Goal: Task Accomplishment & Management: Manage account settings

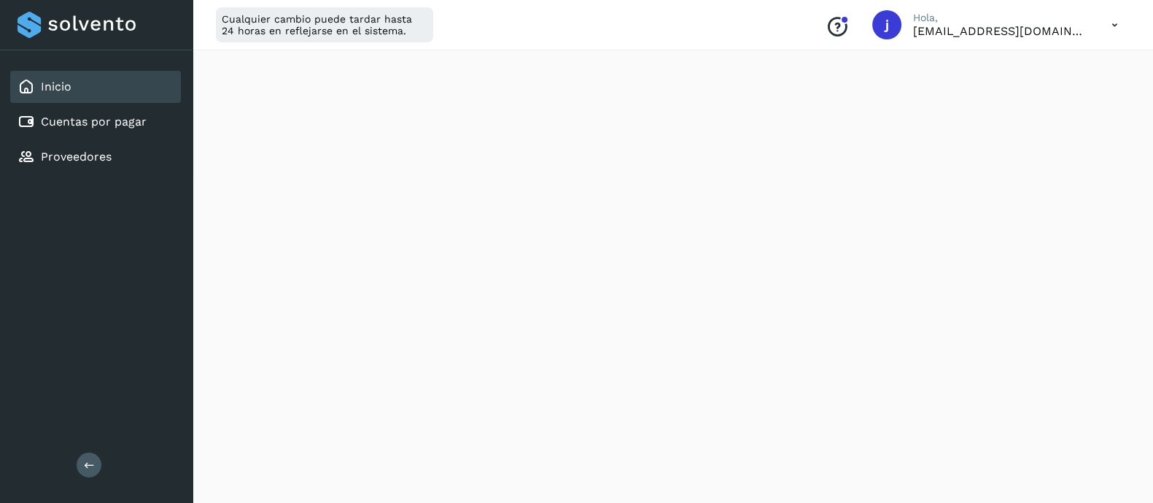
scroll to position [392, 0]
click at [124, 104] on div "Inicio Cuentas por pagar Proveedores" at bounding box center [96, 121] width 193 height 143
click at [117, 115] on link "Cuentas por pagar" at bounding box center [94, 122] width 106 height 14
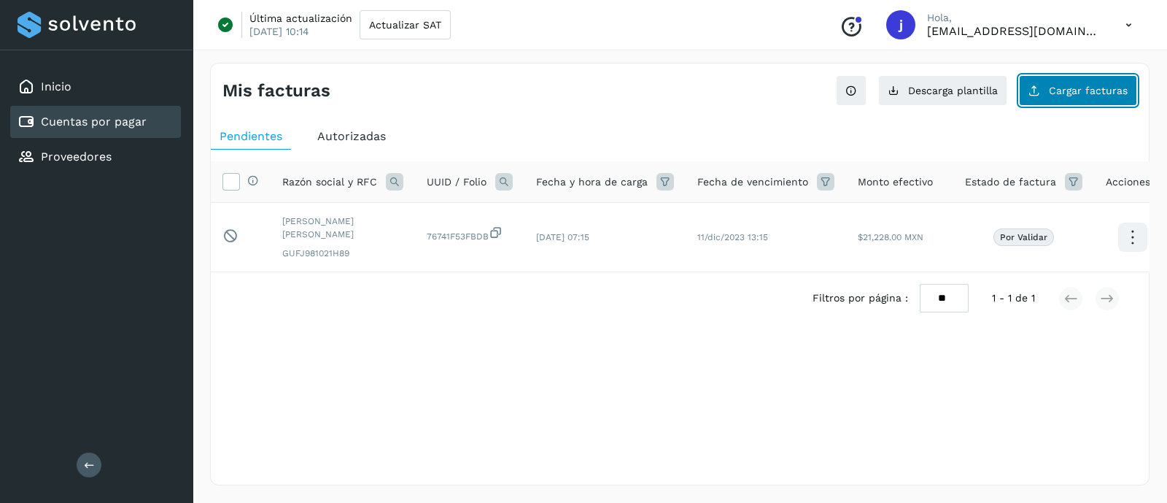
click at [1082, 88] on span "Cargar facturas" at bounding box center [1088, 90] width 79 height 10
click at [1059, 96] on button "Cargar facturas" at bounding box center [1078, 90] width 118 height 31
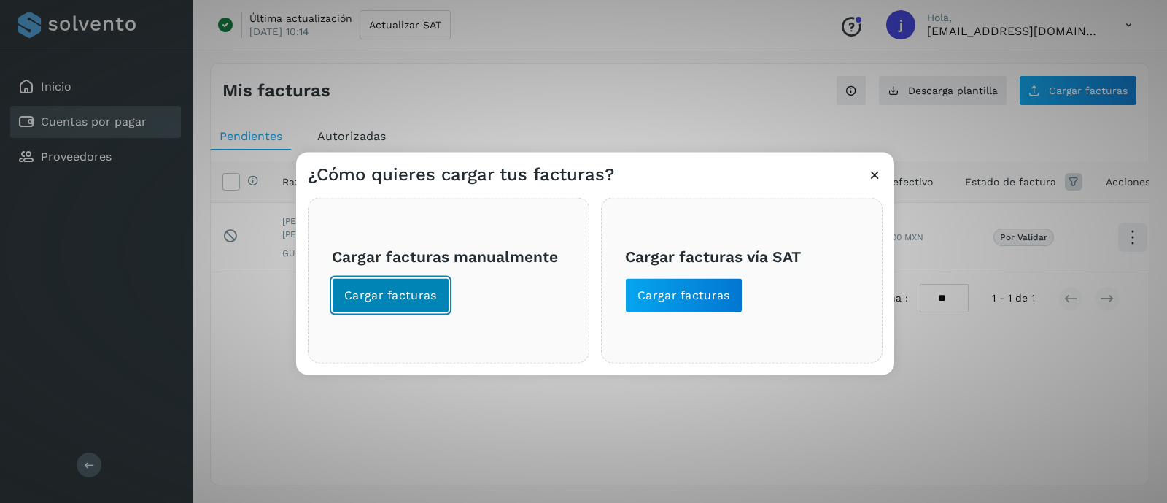
click at [391, 294] on span "Cargar facturas" at bounding box center [390, 295] width 93 height 16
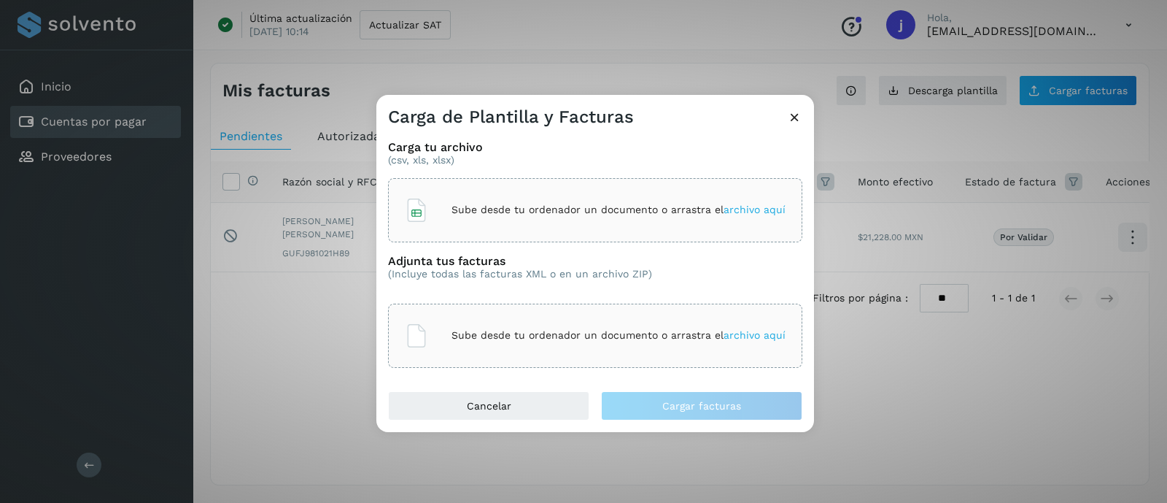
click at [546, 206] on p "Sube desde tu ordenador un documento o arrastra el archivo aquí" at bounding box center [619, 210] width 334 height 12
click at [536, 319] on div "Sube desde tu ordenador un documento o arrastra el archivo aquí" at bounding box center [595, 335] width 381 height 39
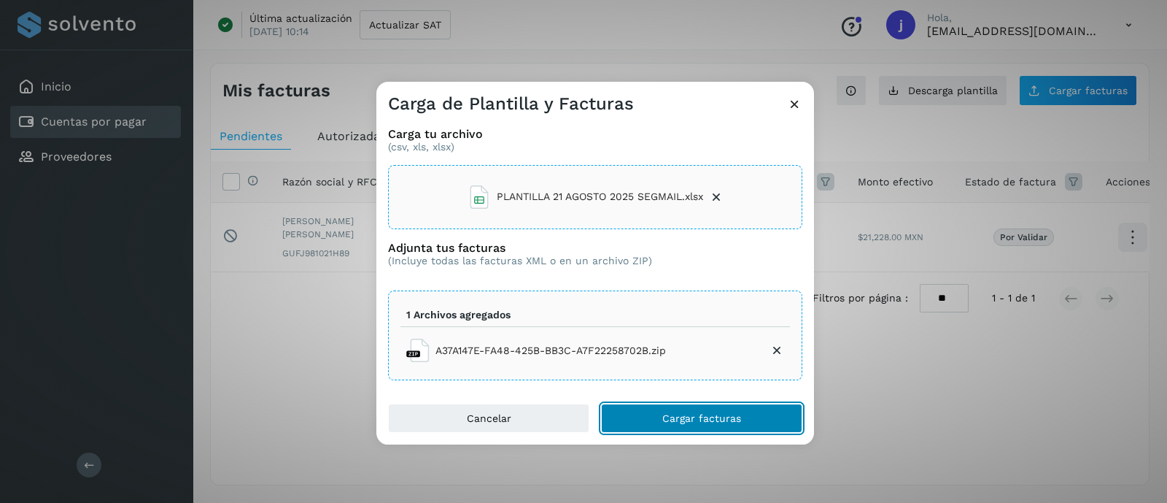
click at [662, 427] on button "Cargar facturas" at bounding box center [701, 417] width 201 height 29
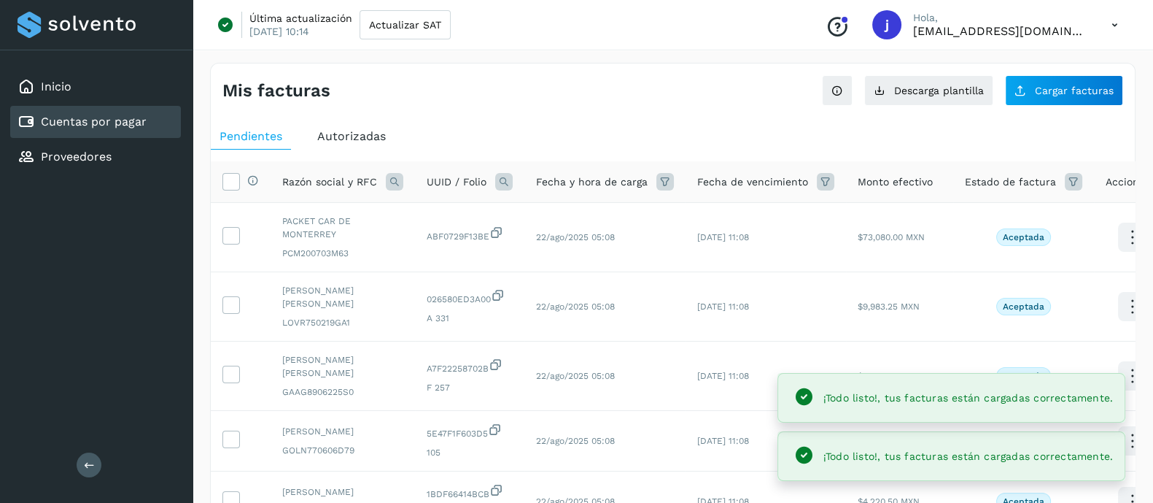
click at [1065, 182] on icon at bounding box center [1074, 182] width 18 height 18
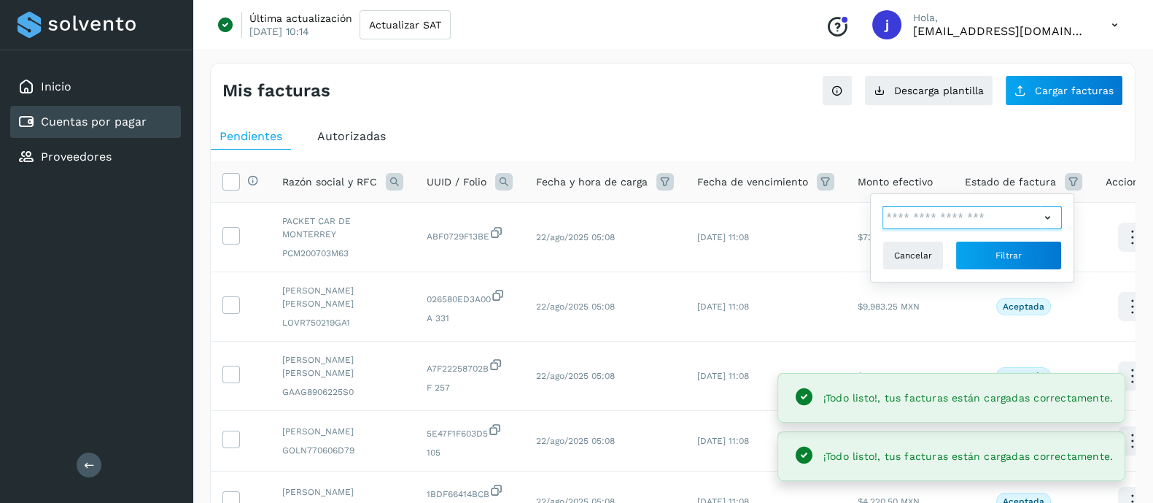
click at [930, 214] on input "text" at bounding box center [962, 217] width 158 height 23
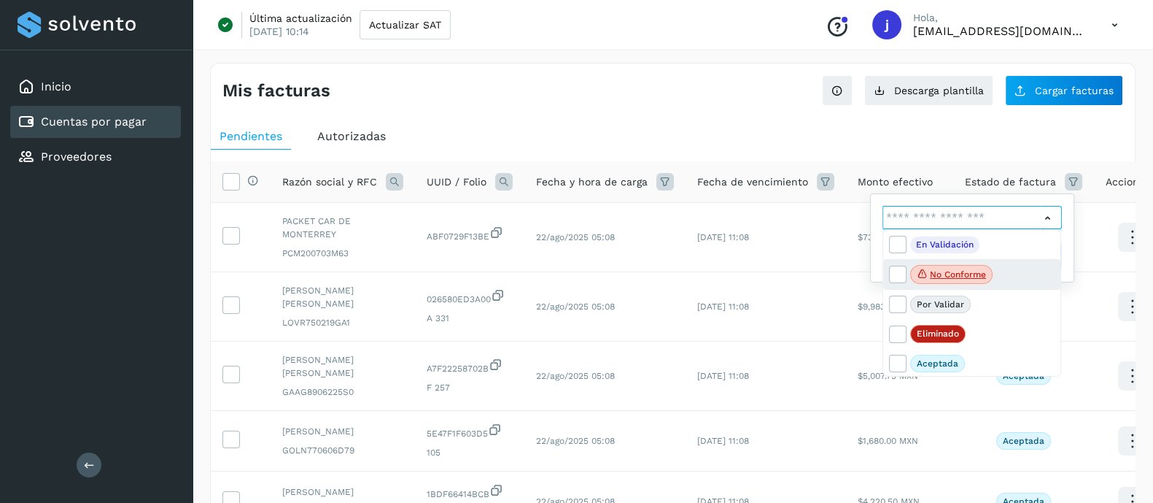
scroll to position [29, 0]
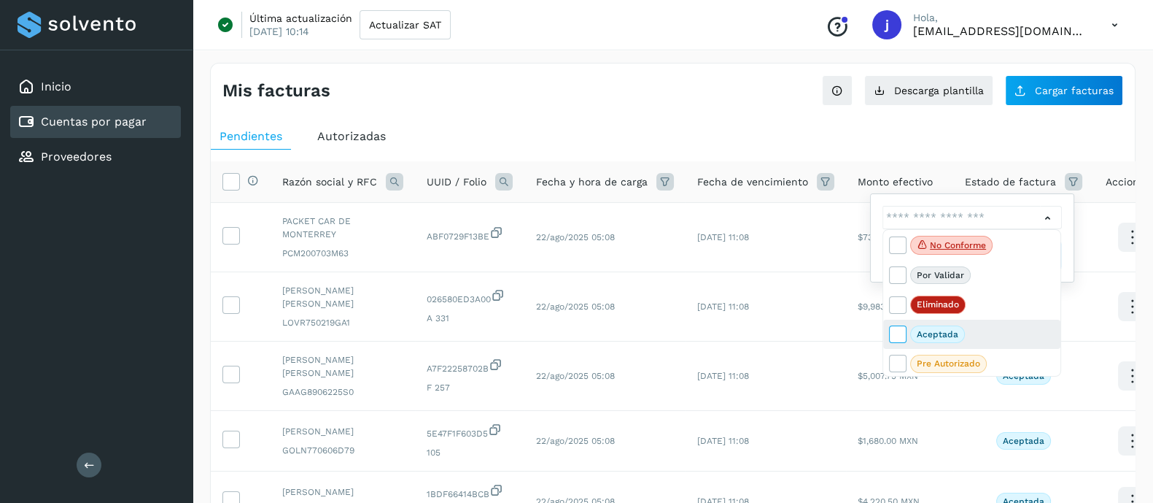
click at [897, 333] on icon at bounding box center [897, 333] width 15 height 15
type input "**********"
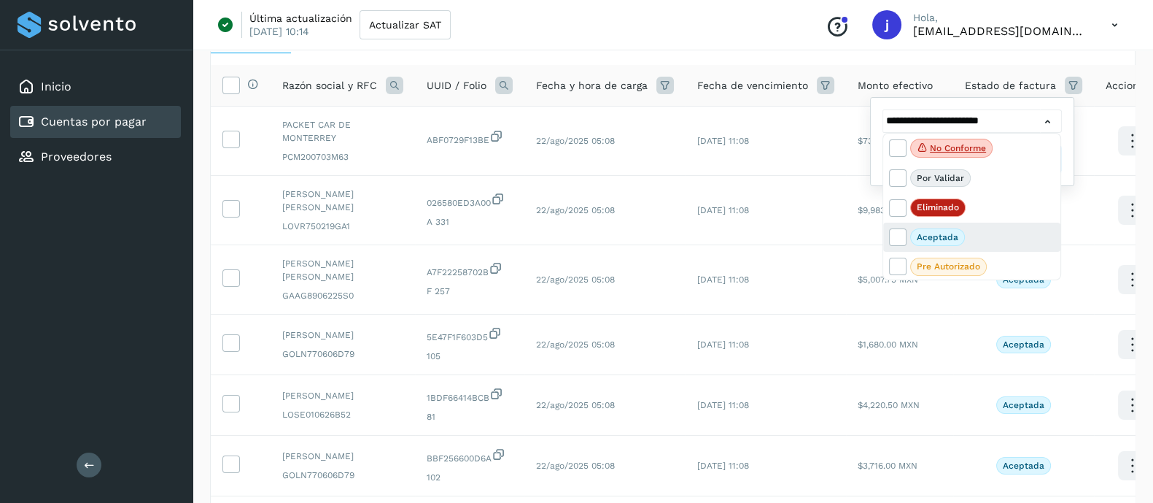
scroll to position [0, 0]
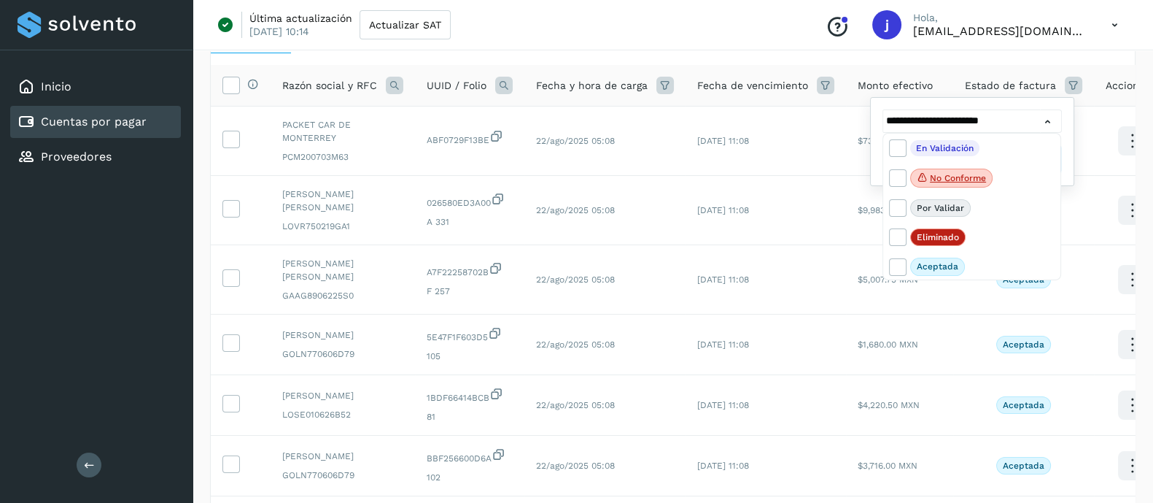
click at [1018, 117] on div at bounding box center [576, 251] width 1153 height 503
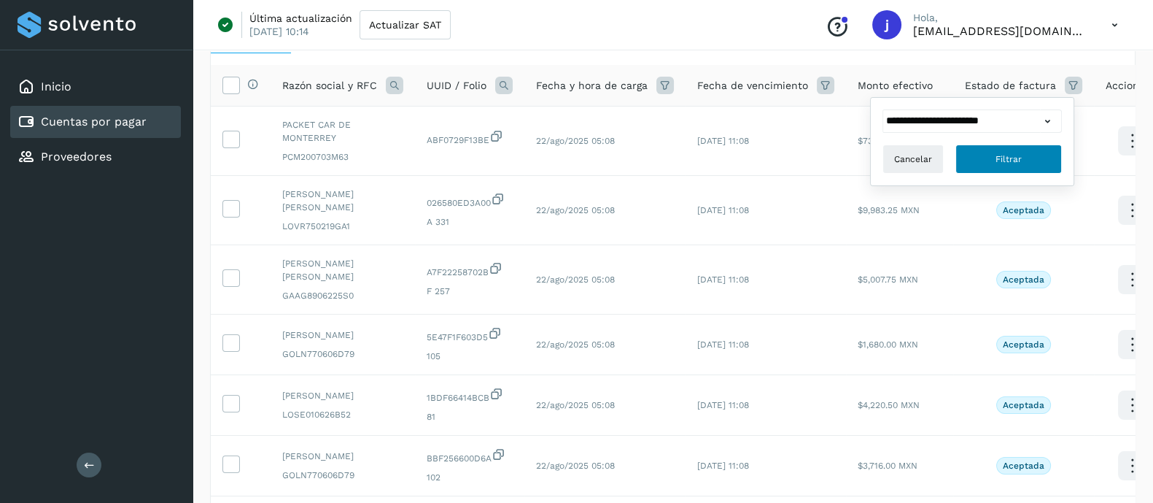
click at [1018, 152] on span "Filtrar" at bounding box center [1009, 158] width 26 height 13
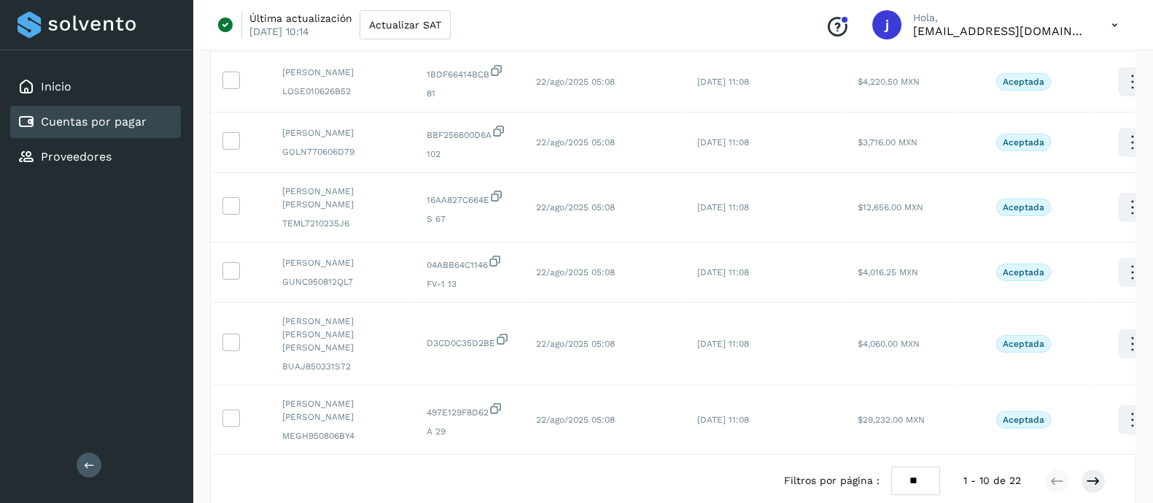
scroll to position [558, 0]
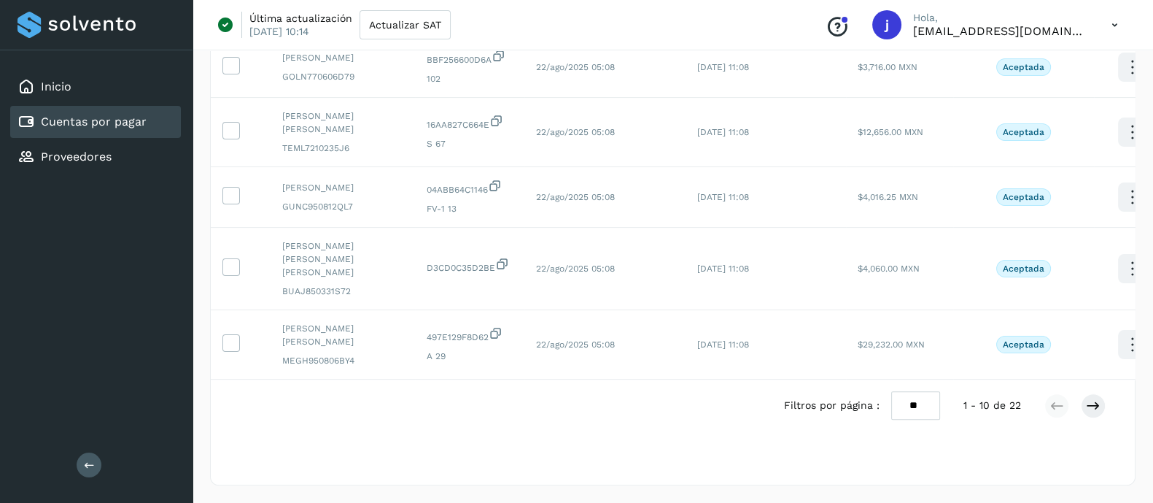
click at [918, 403] on select "** ** **" at bounding box center [915, 405] width 49 height 28
select select "**"
click at [891, 391] on select "** ** **" at bounding box center [915, 405] width 49 height 28
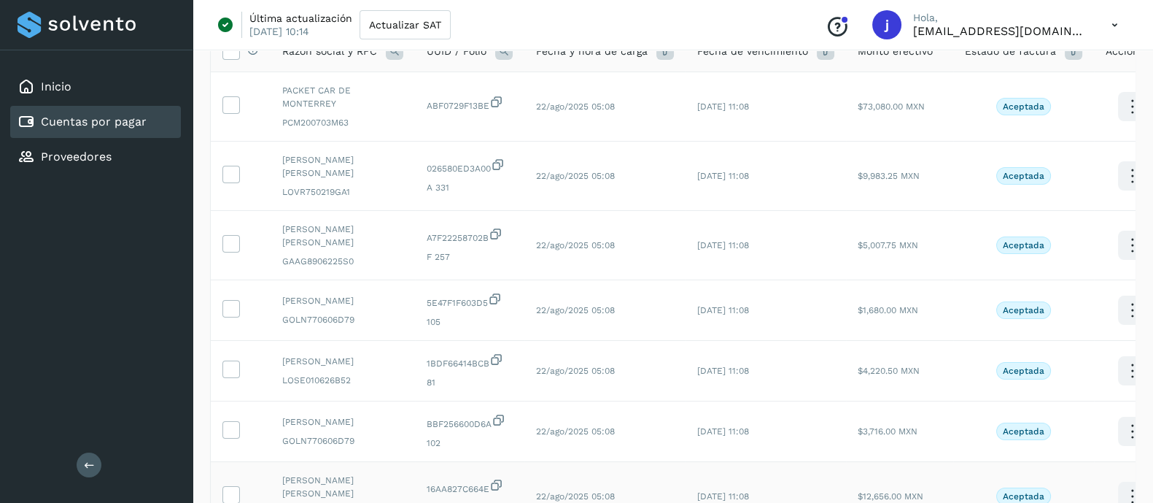
scroll to position [0, 0]
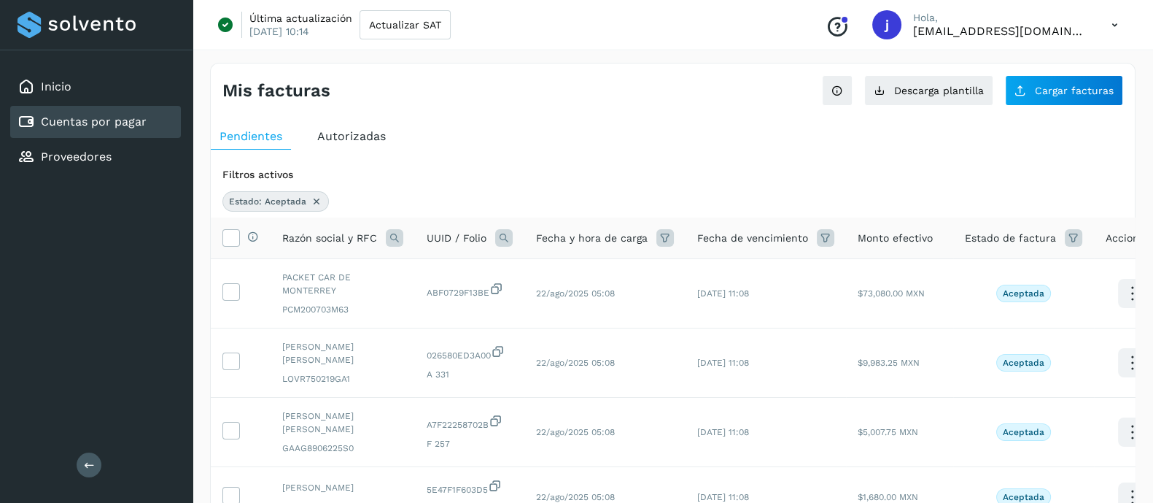
click at [221, 235] on th "Selecciona todas las facturas disponibles para autorización" at bounding box center [241, 238] width 60 height 42
click at [229, 234] on icon at bounding box center [230, 236] width 15 height 15
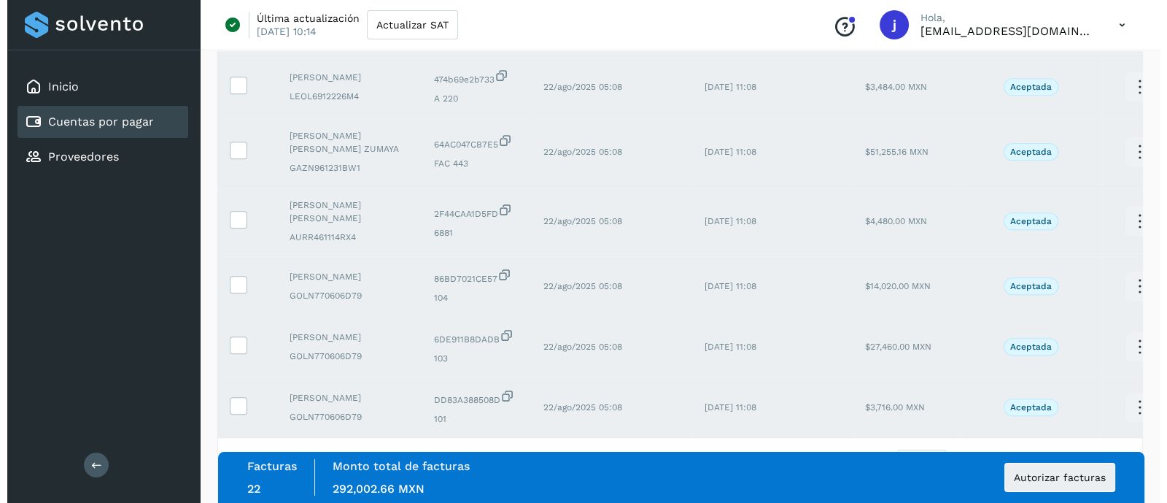
scroll to position [1274, 0]
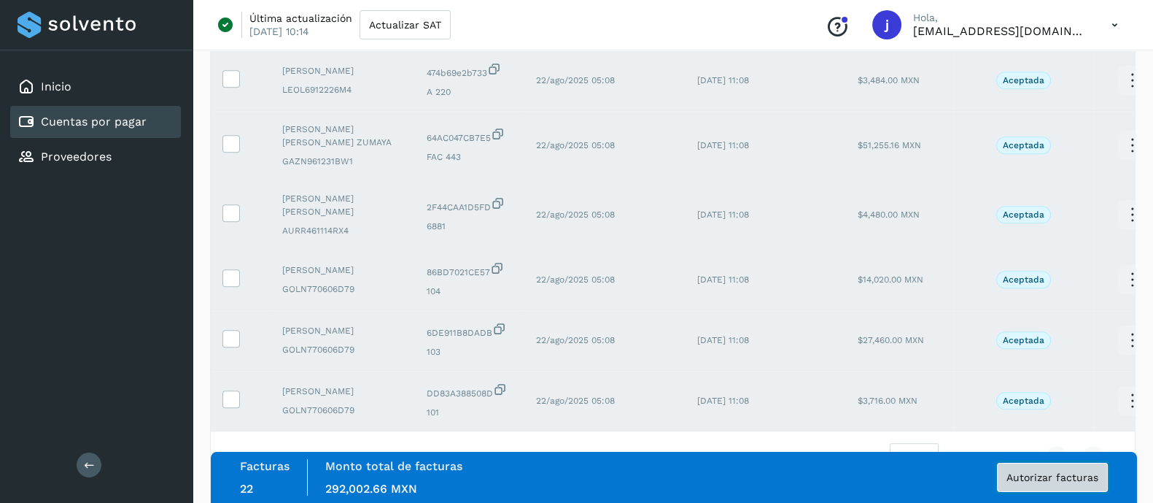
click at [1064, 472] on span "Autorizar facturas" at bounding box center [1053, 477] width 92 height 10
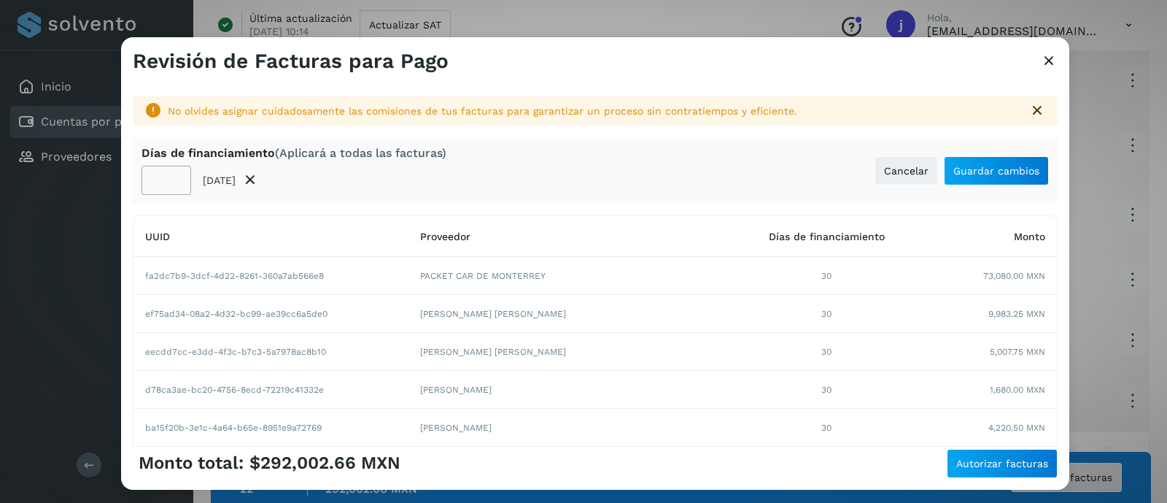
click at [169, 174] on input "**" at bounding box center [167, 180] width 50 height 29
type input "**"
click at [1008, 166] on span "Guardar cambios" at bounding box center [996, 171] width 86 height 10
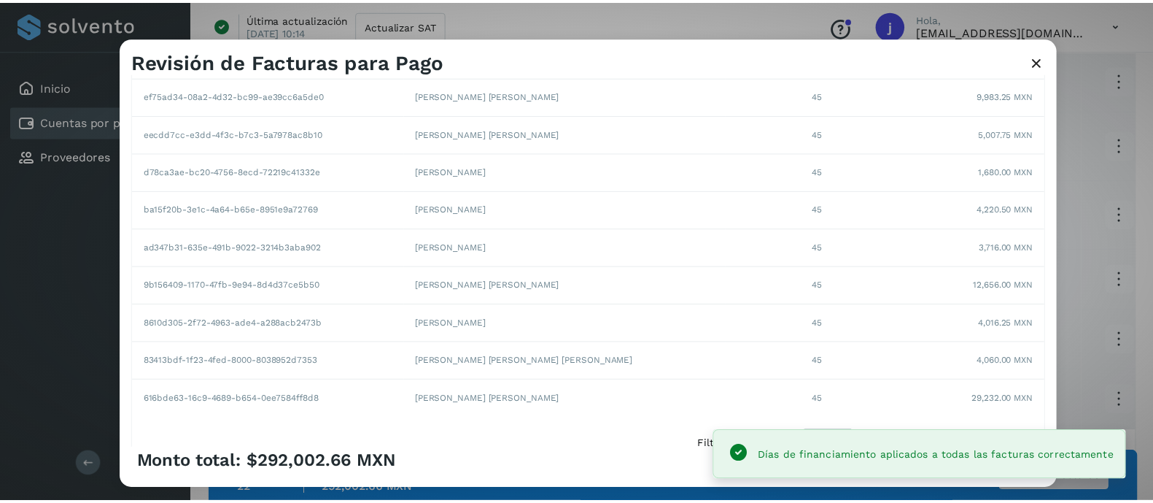
scroll to position [291, 0]
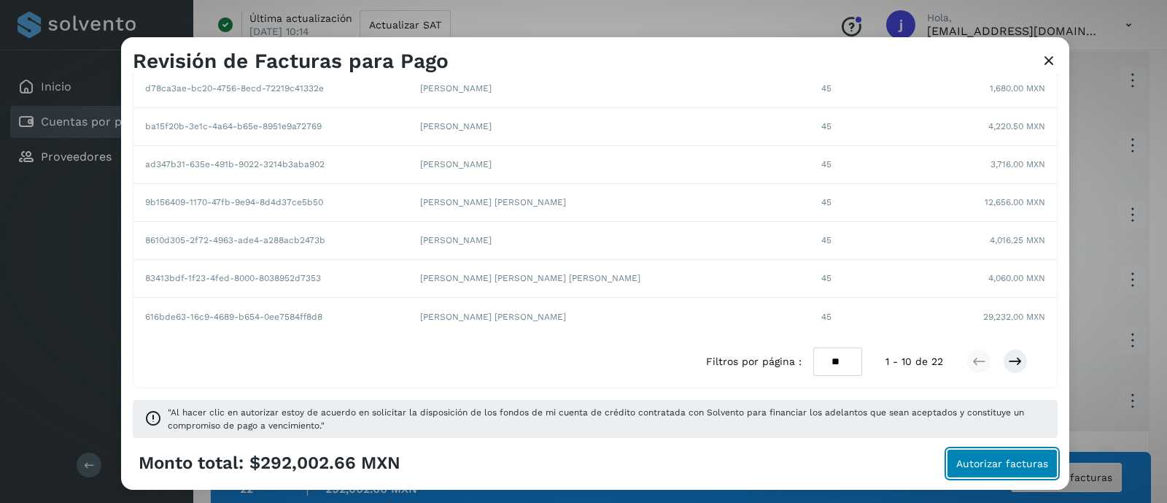
click at [1018, 465] on span "Autorizar facturas" at bounding box center [1002, 463] width 92 height 10
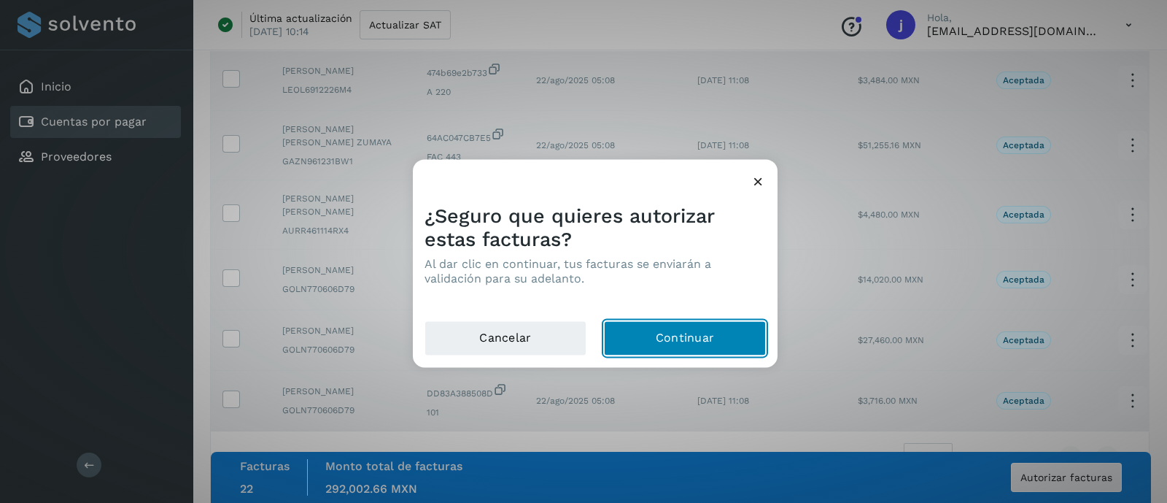
click at [681, 339] on button "Continuar" at bounding box center [685, 337] width 162 height 35
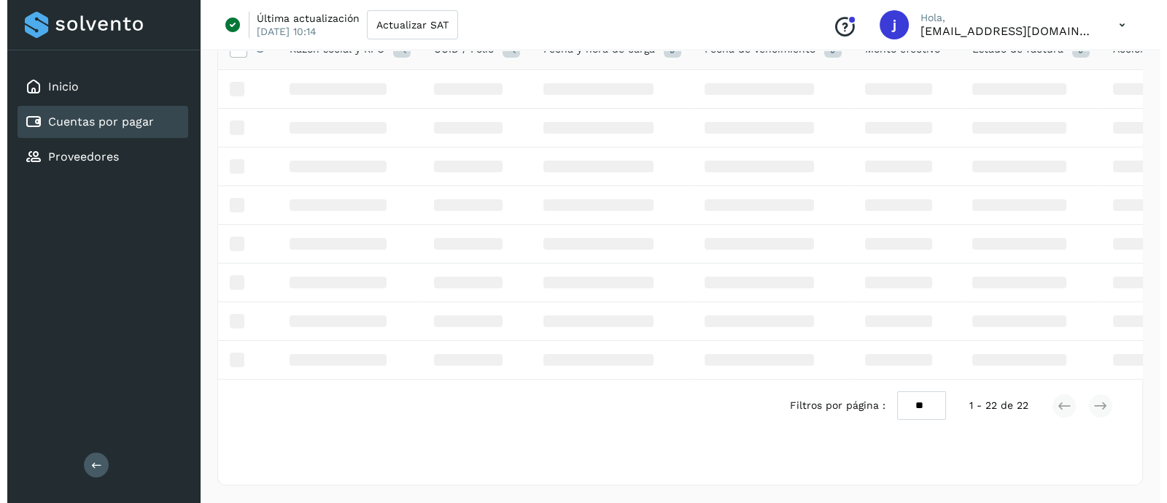
scroll to position [0, 0]
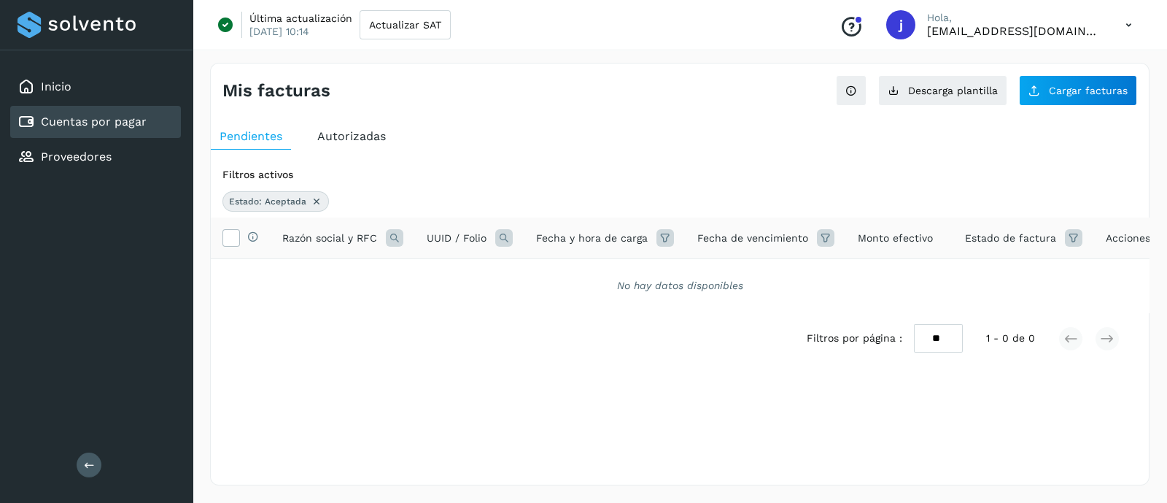
click at [1132, 28] on icon at bounding box center [1129, 25] width 30 height 30
click at [1036, 86] on div "Cerrar sesión" at bounding box center [1057, 94] width 174 height 28
